Goal: Communication & Community: Ask a question

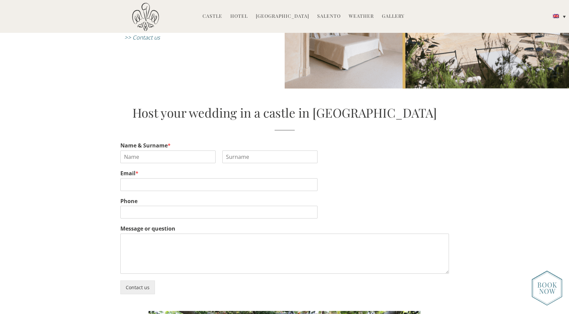
scroll to position [1250, 0]
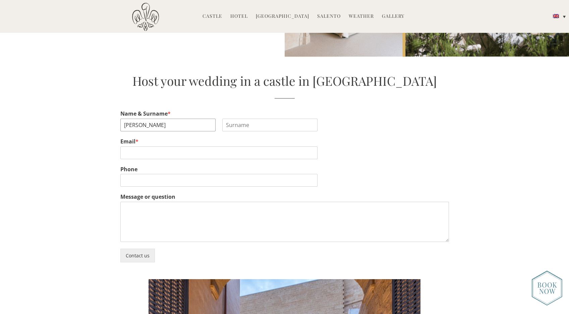
type input "Ellie"
type input "Hemsley"
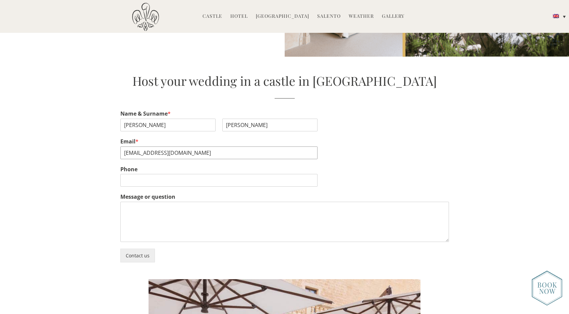
type input "elliehemsley5@gmail.com"
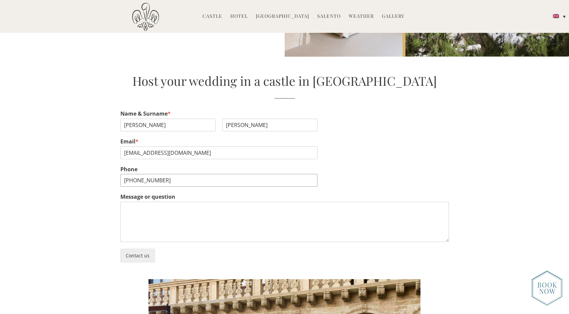
type input "+447515372555"
click at [238, 202] on textarea "Message or question" at bounding box center [284, 222] width 329 height 40
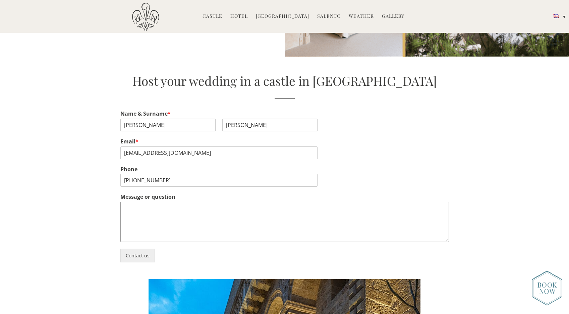
paste textarea "Ciao, I hope you are well! My partner Doug have recently got engaged, and we ar…"
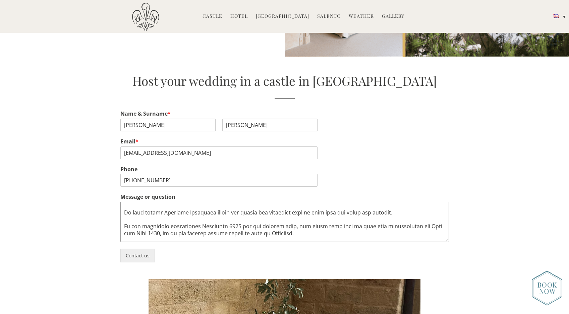
scroll to position [45, 0]
drag, startPoint x: 213, startPoint y: 201, endPoint x: 169, endPoint y: 200, distance: 44.3
click at [169, 202] on textarea "Message or question" at bounding box center [284, 222] width 329 height 40
paste textarea "Castello di [GEOGRAPHIC_DATA]"
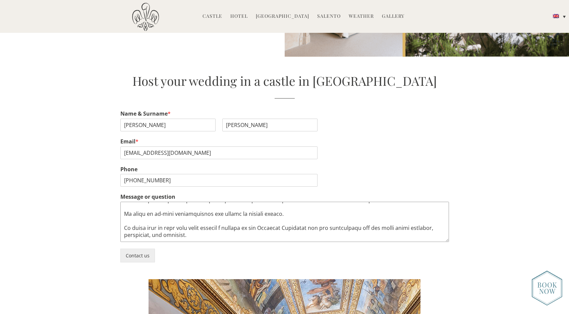
scroll to position [161, 0]
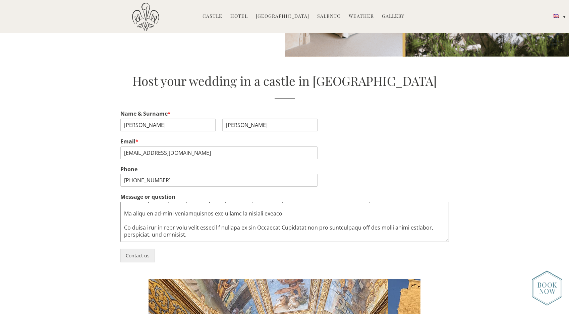
drag, startPoint x: 313, startPoint y: 211, endPoint x: 276, endPoint y: 210, distance: 36.9
click at [276, 210] on textarea "Message or question" at bounding box center [284, 222] width 329 height 40
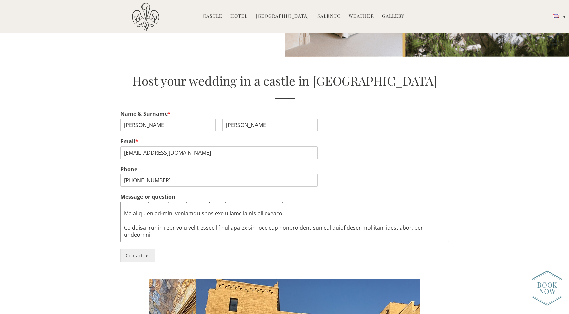
paste textarea "Castello di [GEOGRAPHIC_DATA]"
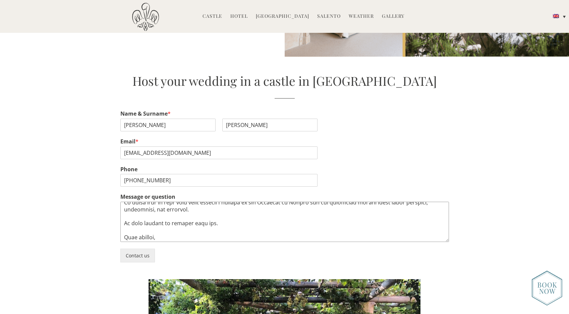
scroll to position [186, 0]
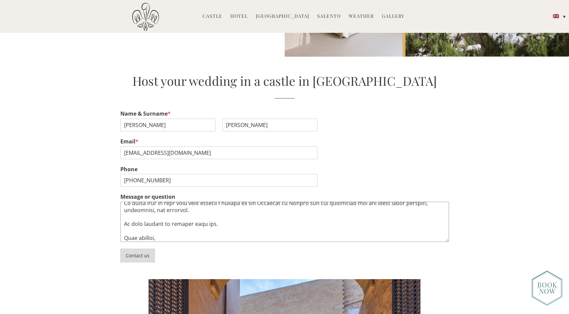
type textarea "Ciao, I hope you are well! My partner Doug have recently got engaged, and we ar…"
click at [135, 249] on button "Contact us" at bounding box center [137, 256] width 35 height 14
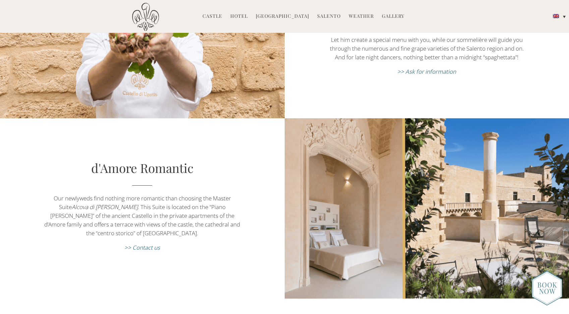
scroll to position [1315, 0]
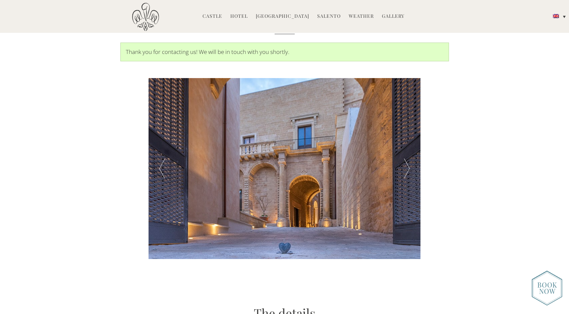
click at [406, 158] on div at bounding box center [407, 168] width 27 height 181
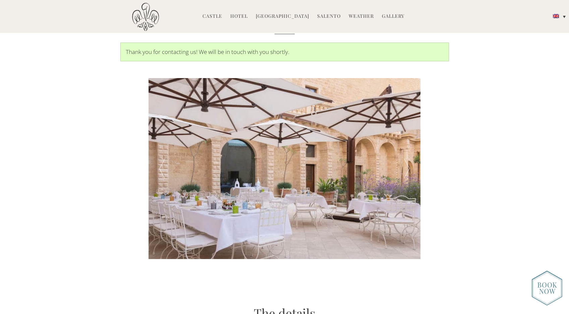
click at [406, 158] on div at bounding box center [407, 168] width 27 height 181
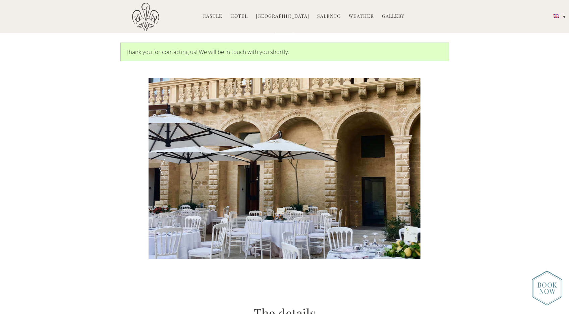
click at [406, 158] on div at bounding box center [407, 168] width 27 height 181
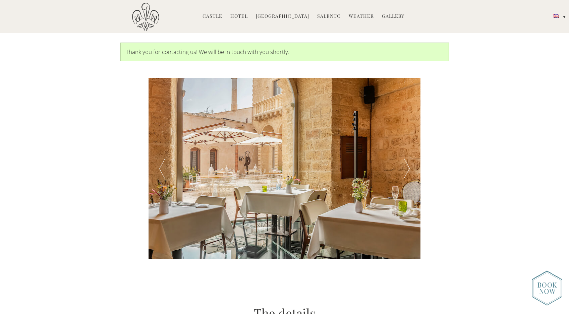
click at [406, 158] on div at bounding box center [407, 168] width 27 height 181
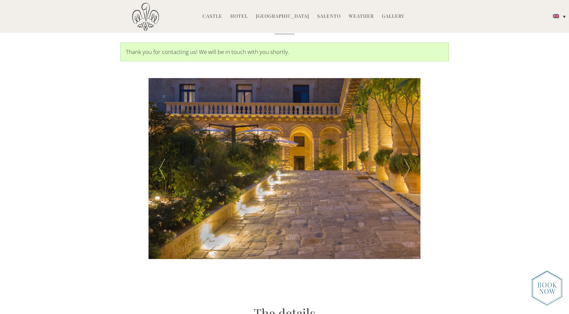
click at [406, 158] on div at bounding box center [407, 168] width 27 height 181
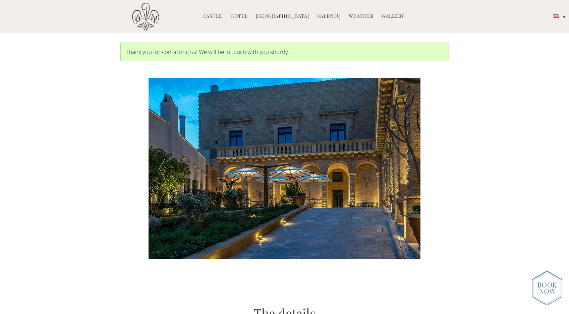
click at [406, 158] on div at bounding box center [407, 168] width 27 height 181
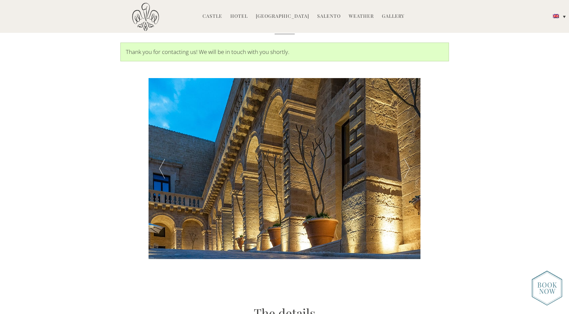
click at [406, 158] on div at bounding box center [407, 168] width 27 height 181
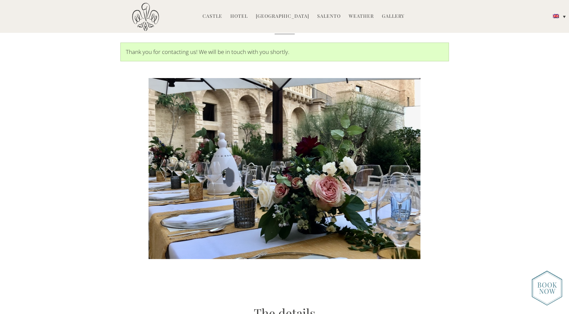
click at [406, 158] on div at bounding box center [407, 168] width 27 height 181
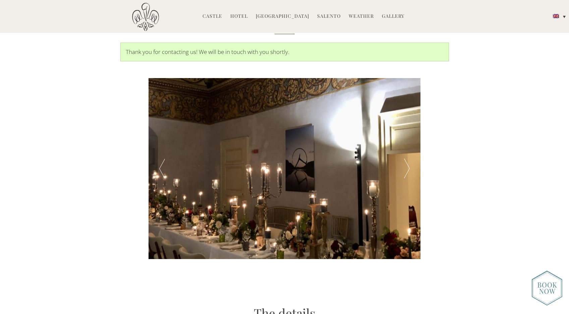
click at [406, 158] on div at bounding box center [407, 168] width 27 height 181
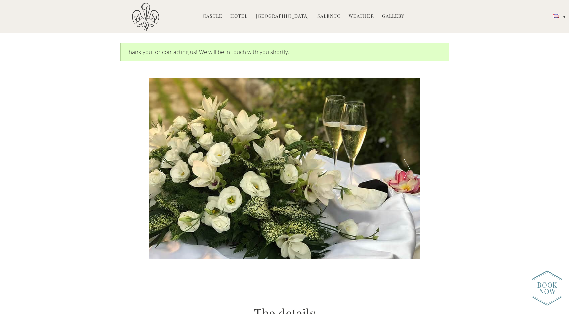
click at [406, 158] on div at bounding box center [407, 168] width 27 height 181
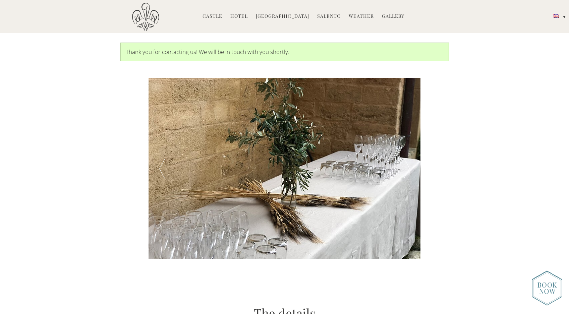
click at [406, 158] on div at bounding box center [407, 168] width 27 height 181
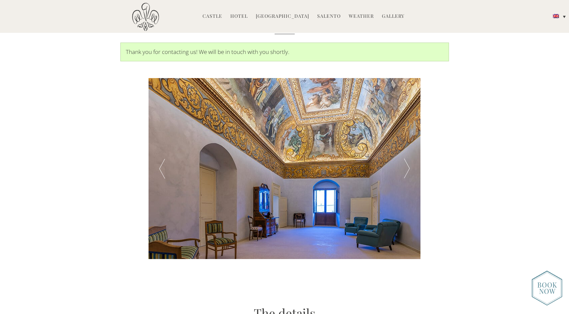
click at [406, 158] on div at bounding box center [407, 168] width 27 height 181
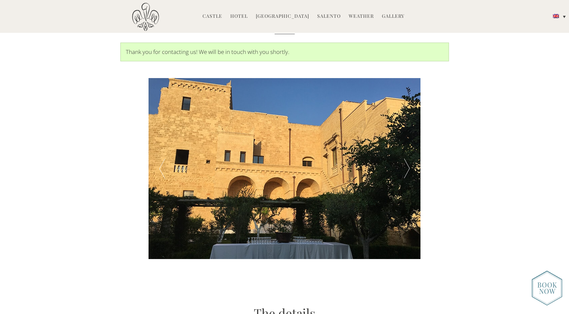
click at [163, 160] on div at bounding box center [162, 168] width 27 height 181
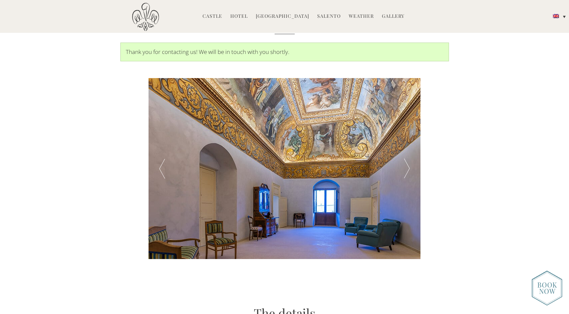
click at [402, 163] on div at bounding box center [407, 168] width 27 height 181
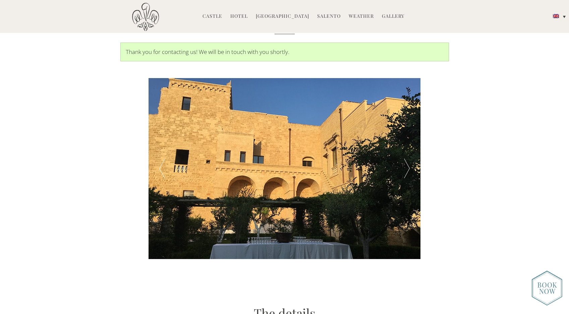
click at [402, 163] on div at bounding box center [407, 168] width 27 height 181
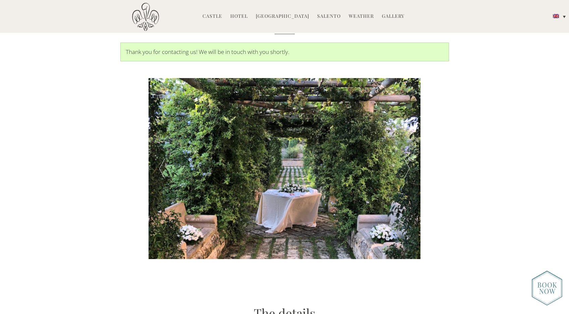
click at [402, 163] on div at bounding box center [407, 168] width 27 height 181
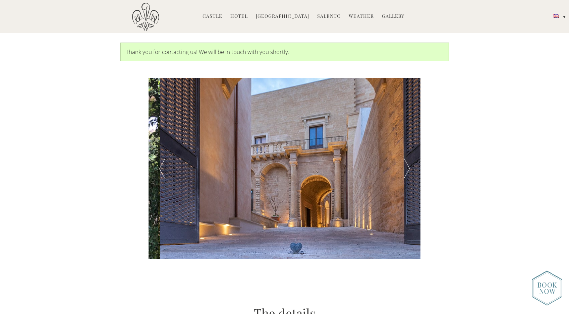
click at [402, 163] on div at bounding box center [407, 168] width 27 height 181
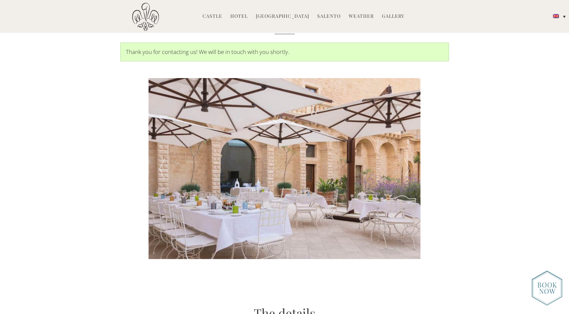
click at [402, 163] on div at bounding box center [407, 168] width 27 height 181
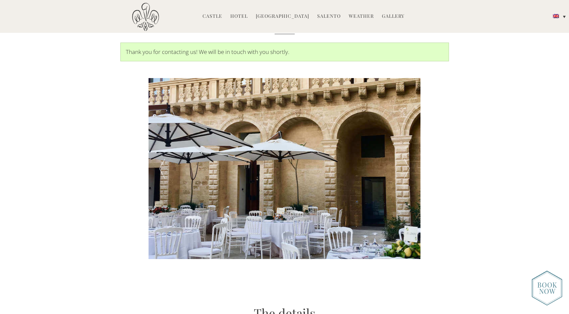
click at [402, 163] on div at bounding box center [407, 168] width 27 height 181
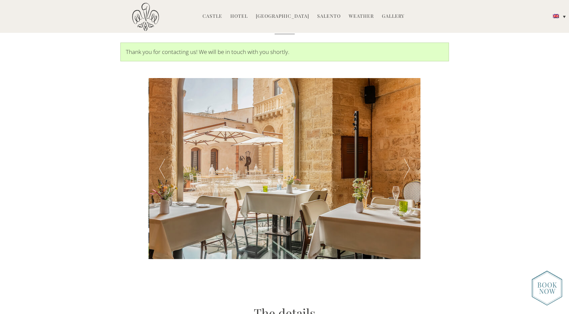
click at [402, 163] on div at bounding box center [407, 168] width 27 height 181
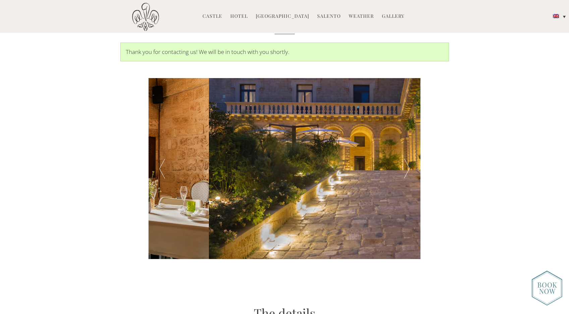
click at [402, 163] on div at bounding box center [407, 168] width 27 height 181
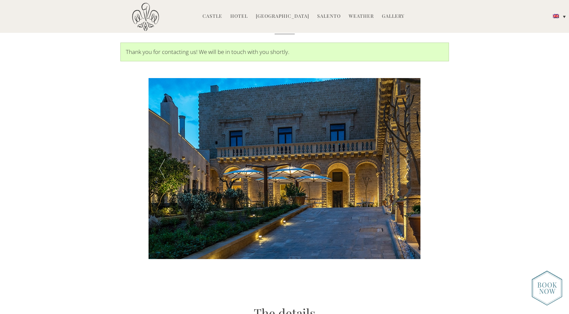
click at [402, 163] on div at bounding box center [407, 168] width 27 height 181
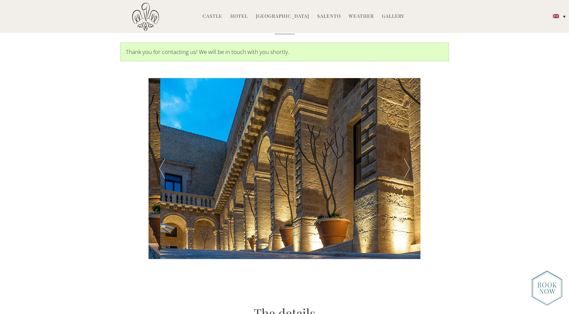
click at [402, 163] on div at bounding box center [407, 168] width 27 height 181
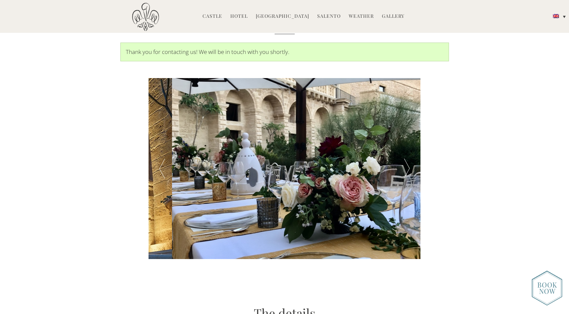
click at [402, 163] on div at bounding box center [407, 168] width 27 height 181
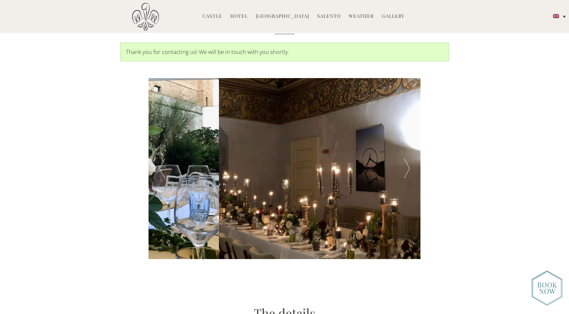
click at [402, 163] on div at bounding box center [407, 168] width 27 height 181
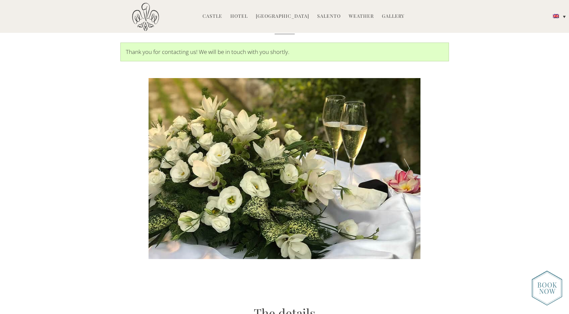
click at [402, 163] on div at bounding box center [407, 168] width 27 height 181
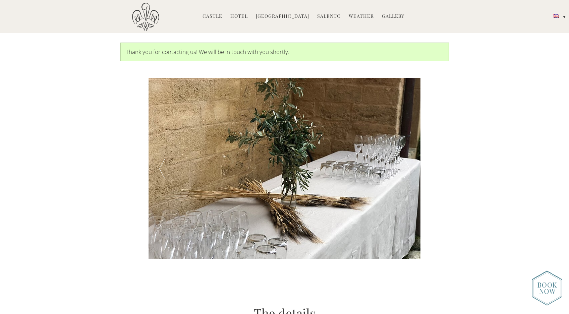
click at [387, 17] on link "Gallery" at bounding box center [393, 17] width 22 height 8
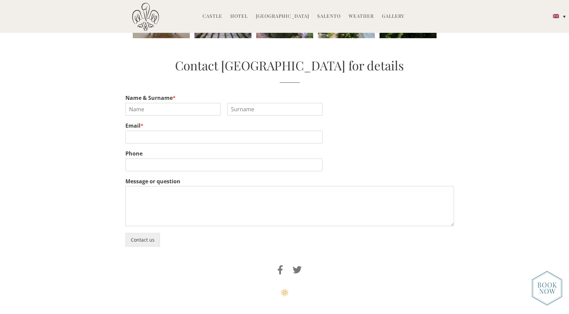
scroll to position [474, 0]
